Goal: Check status

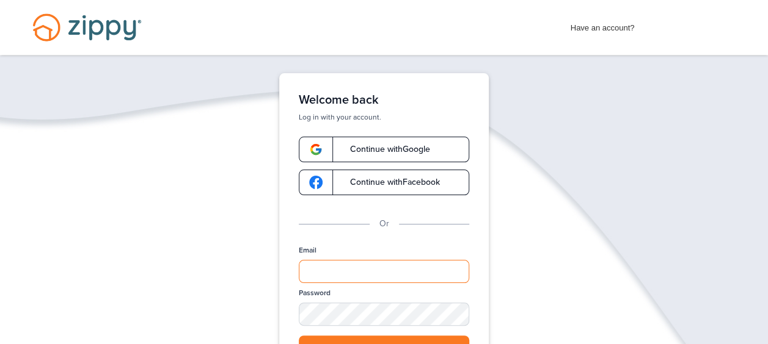
click at [319, 267] on input "Email" at bounding box center [384, 271] width 170 height 23
type input "**********"
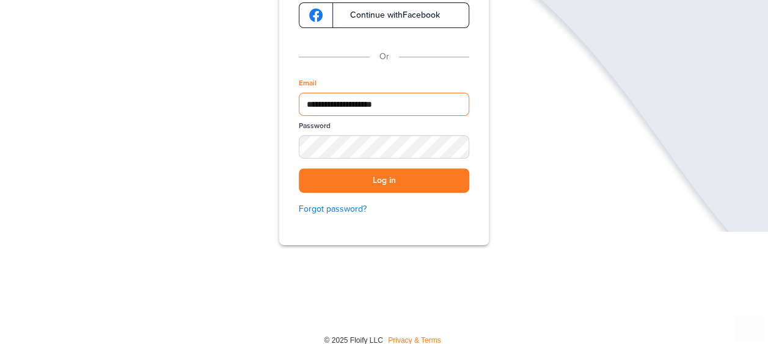
scroll to position [180, 0]
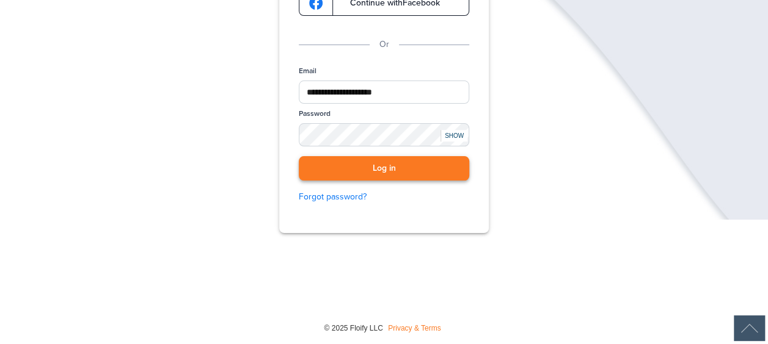
click at [357, 161] on button "Log in" at bounding box center [384, 168] width 170 height 25
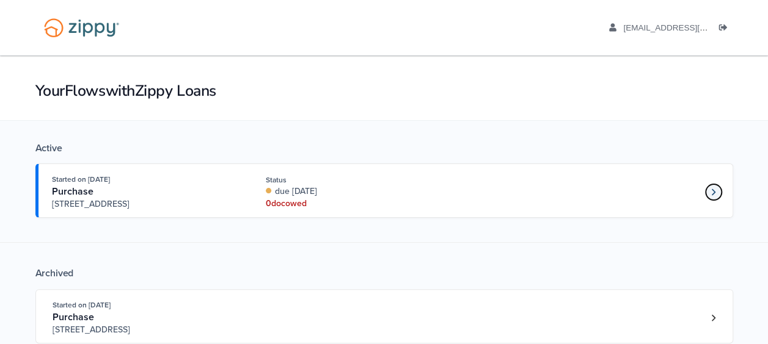
click at [710, 189] on link "Loan number 4231650" at bounding box center [713, 192] width 18 height 18
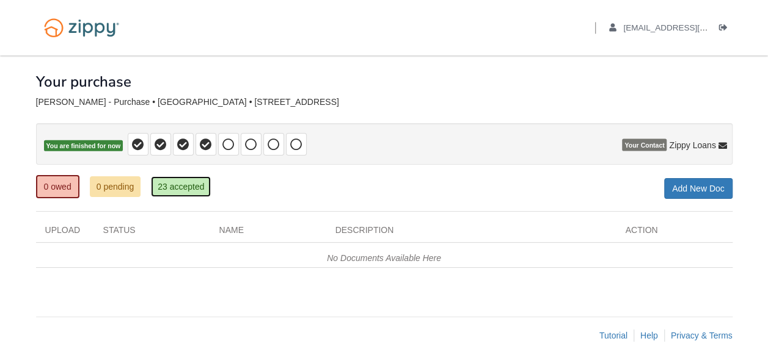
click at [171, 186] on link "23 accepted" at bounding box center [181, 186] width 60 height 21
